Goal: Download file/media

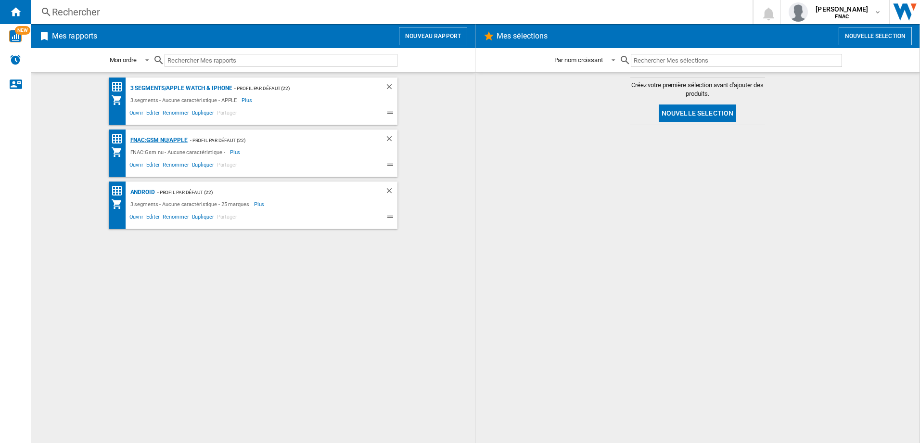
click at [157, 139] on div "FNAC:Gsm nu/APPLE" at bounding box center [158, 140] width 60 height 12
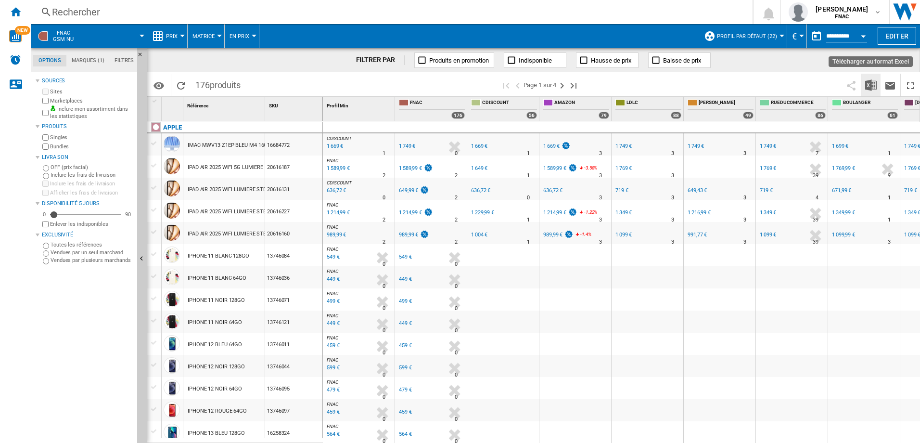
click at [868, 85] on img "Télécharger au format Excel" at bounding box center [871, 85] width 12 height 12
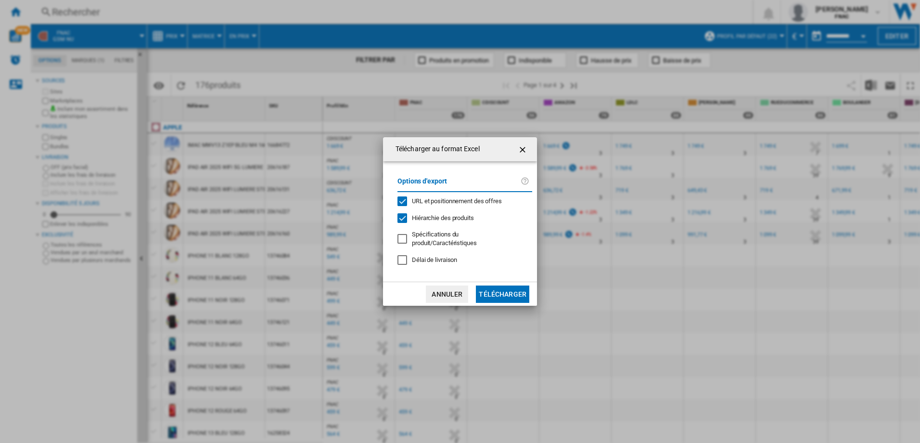
click at [516, 297] on button "Télécharger" at bounding box center [502, 293] width 53 height 17
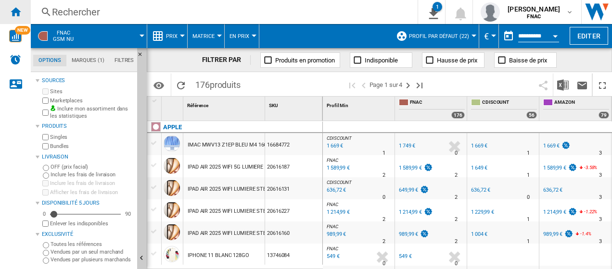
click at [15, 16] on ng-md-icon "Accueil" at bounding box center [16, 12] width 12 height 12
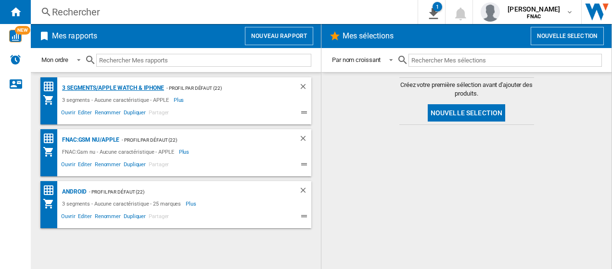
click at [111, 85] on div "3 segments/APPLE WATCH & iPhone" at bounding box center [112, 88] width 104 height 12
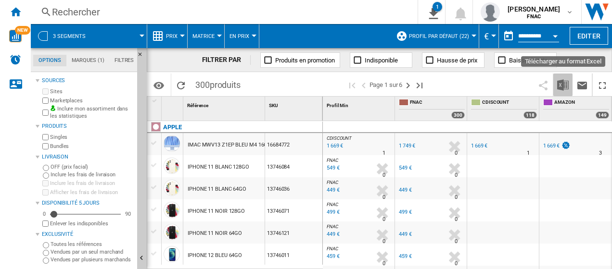
click at [564, 81] on img "Télécharger au format Excel" at bounding box center [563, 85] width 12 height 12
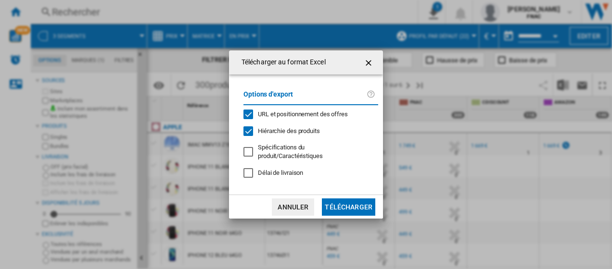
click at [362, 201] on button "Télécharger" at bounding box center [348, 207] width 53 height 17
